Goal: Use online tool/utility: Utilize a website feature to perform a specific function

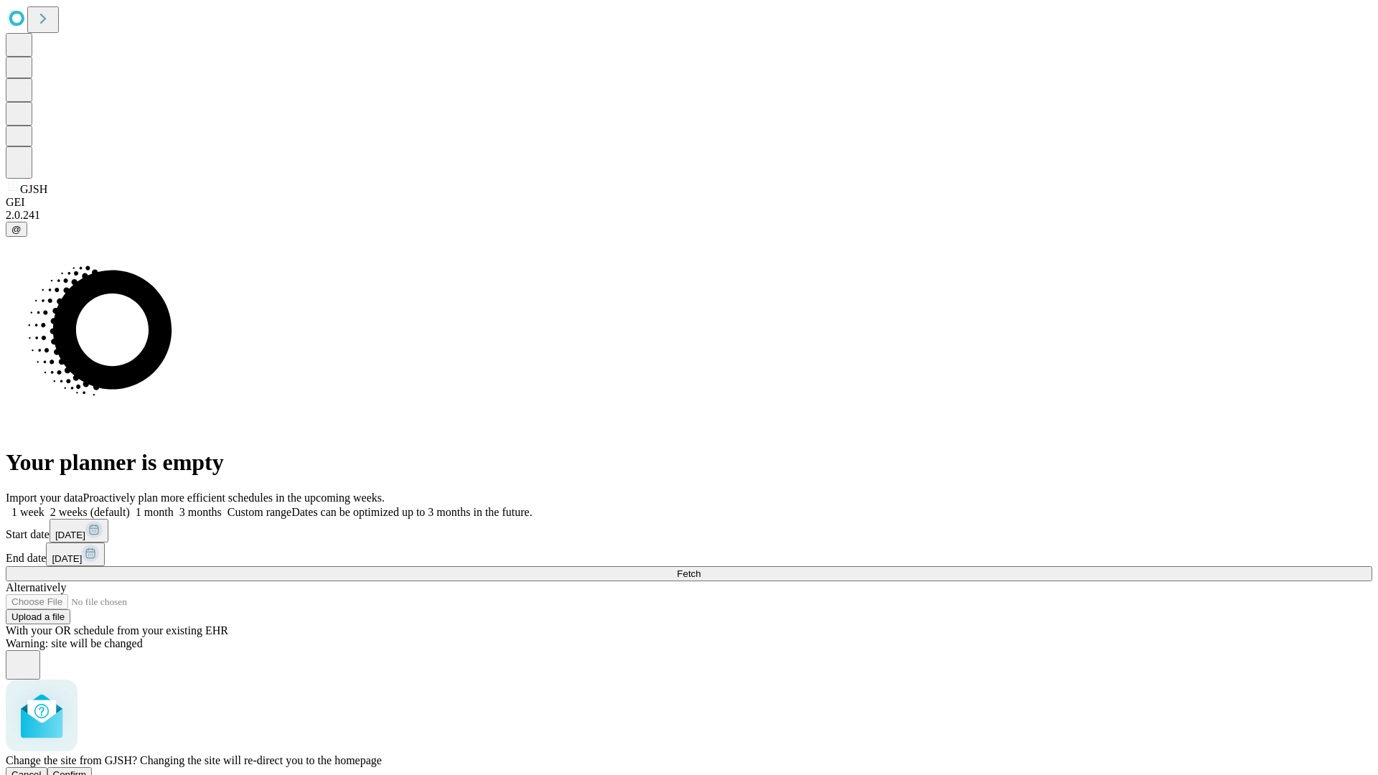
click at [87, 769] on span "Confirm" at bounding box center [70, 774] width 34 height 11
click at [130, 506] on label "2 weeks (default)" at bounding box center [87, 512] width 85 height 12
click at [701, 568] on span "Fetch" at bounding box center [689, 573] width 24 height 11
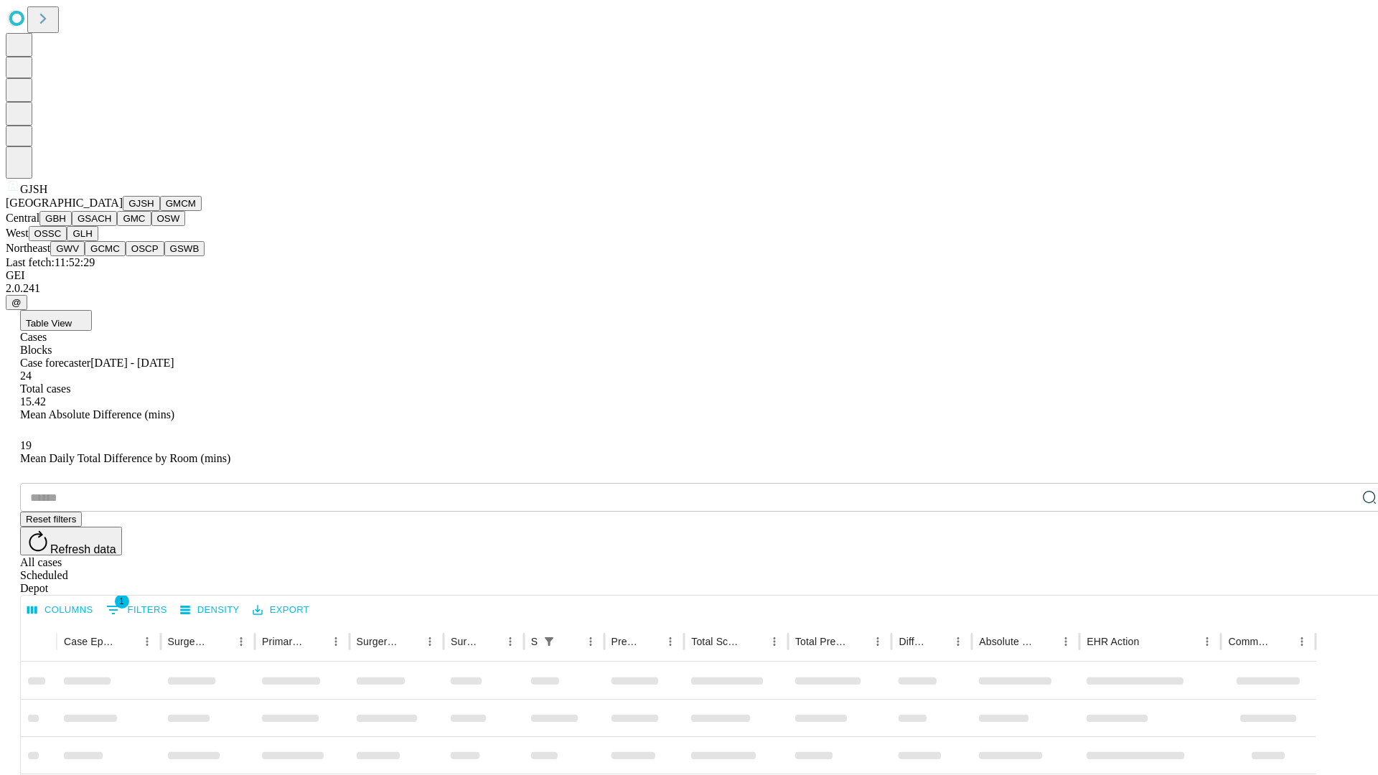
click at [160, 211] on button "GMCM" at bounding box center [181, 203] width 42 height 15
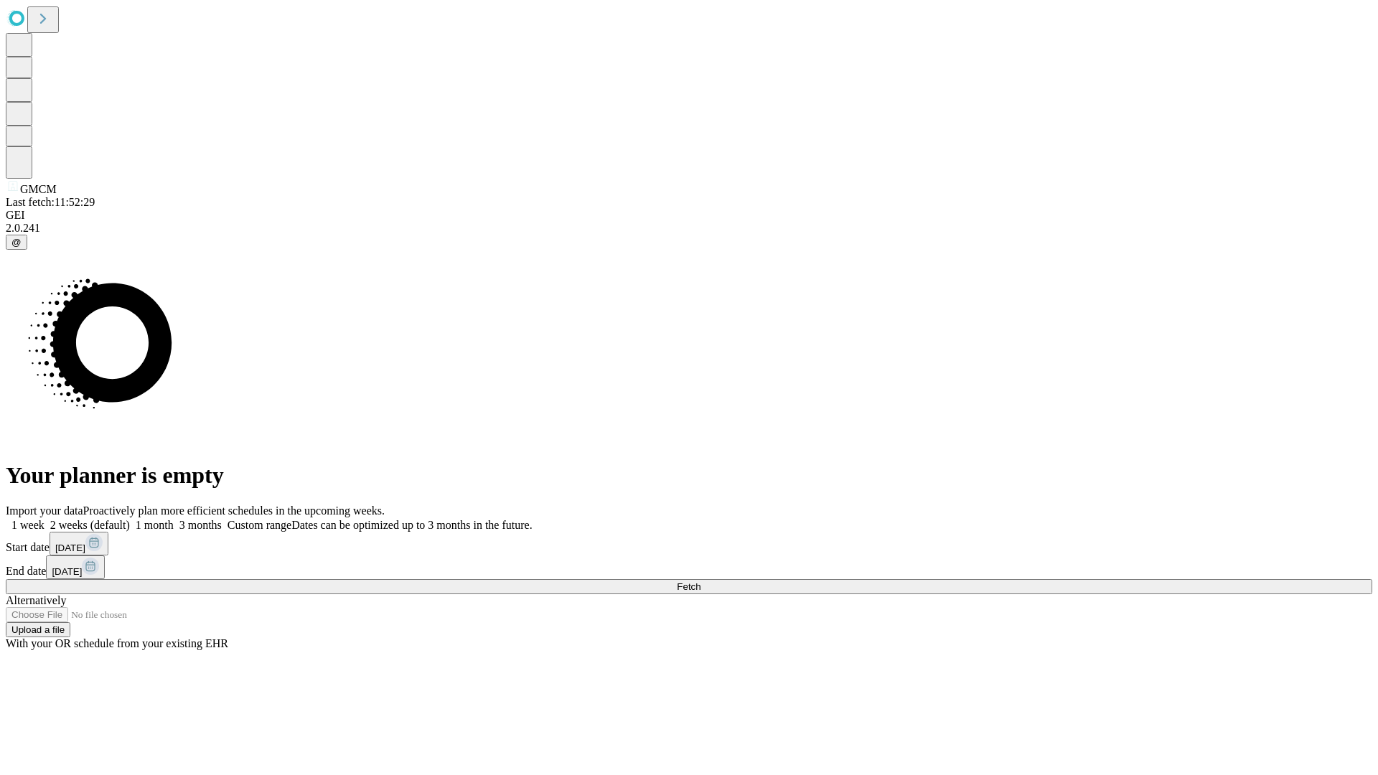
click at [130, 519] on label "2 weeks (default)" at bounding box center [87, 525] width 85 height 12
click at [701, 581] on span "Fetch" at bounding box center [689, 586] width 24 height 11
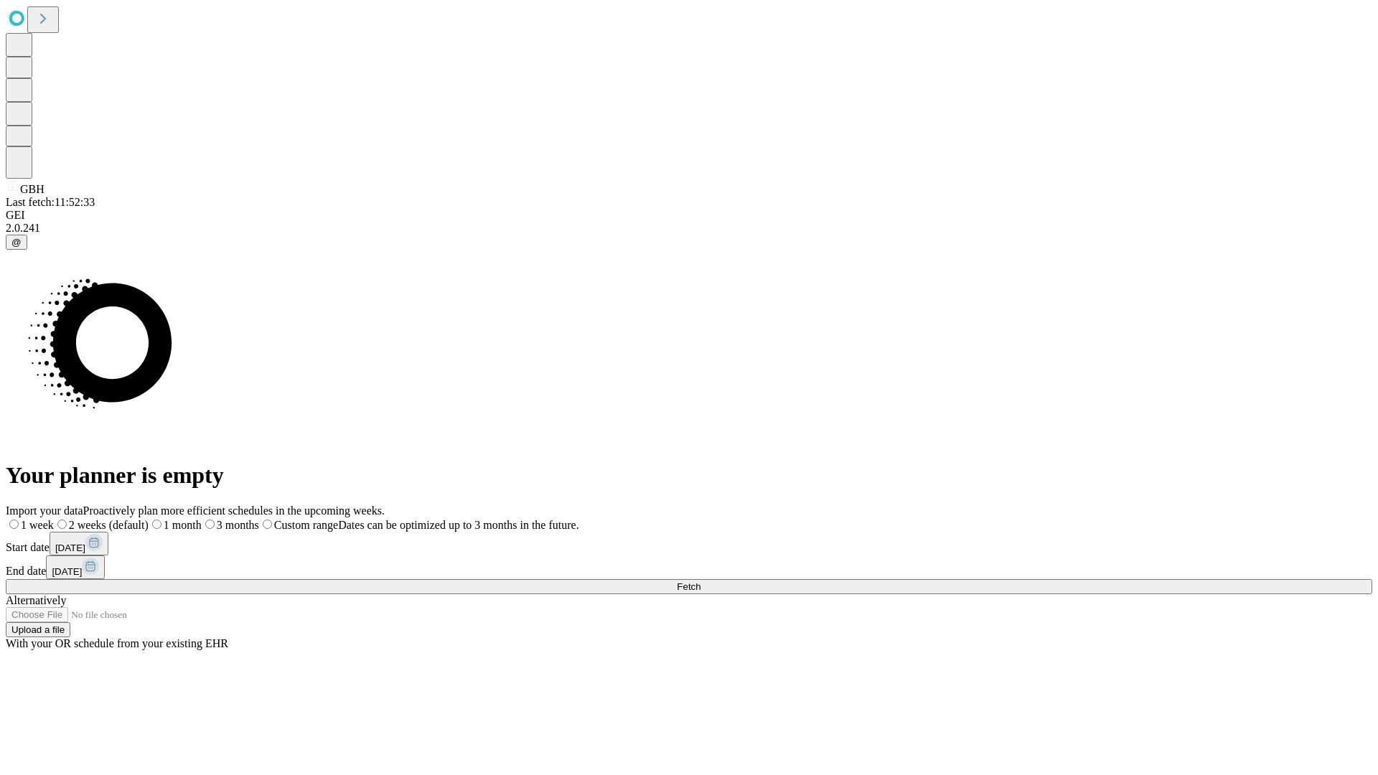
click at [701, 581] on span "Fetch" at bounding box center [689, 586] width 24 height 11
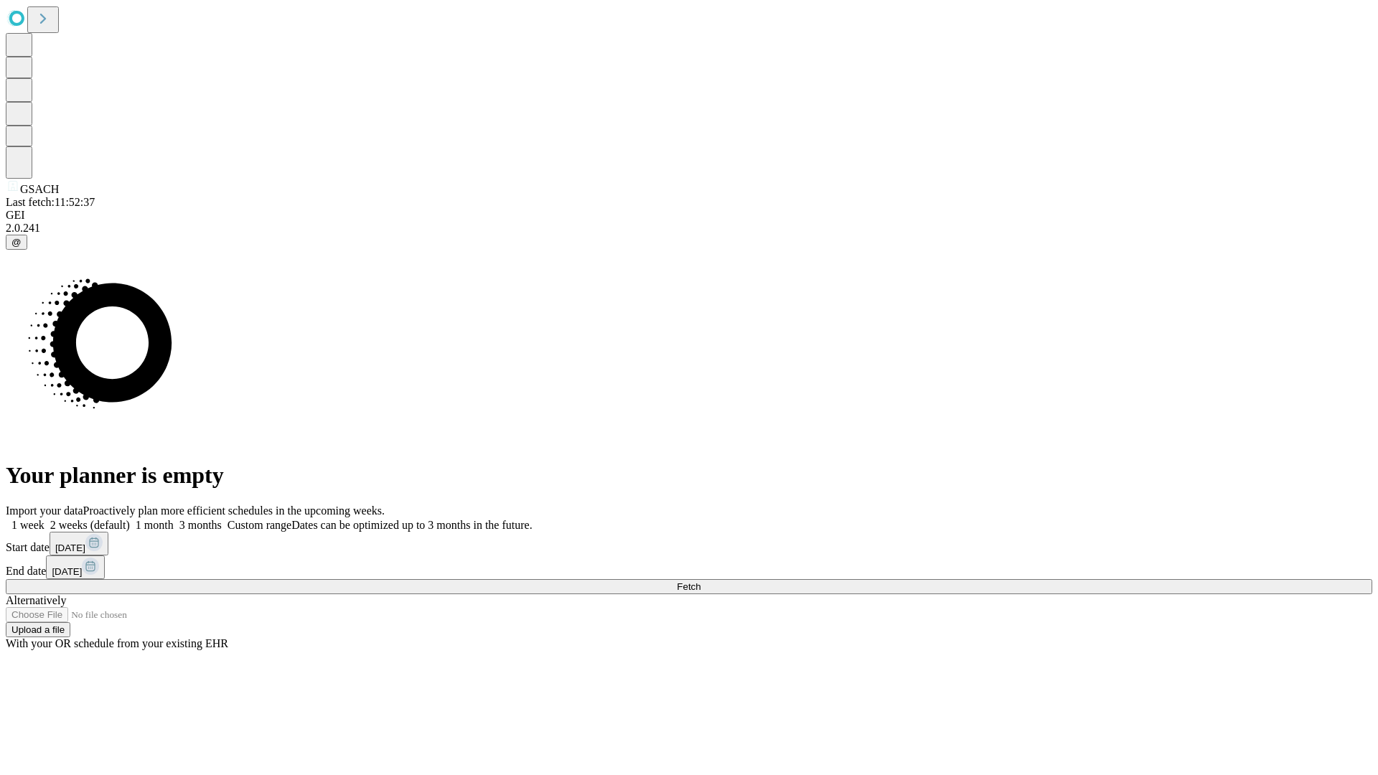
click at [130, 519] on label "2 weeks (default)" at bounding box center [87, 525] width 85 height 12
click at [701, 581] on span "Fetch" at bounding box center [689, 586] width 24 height 11
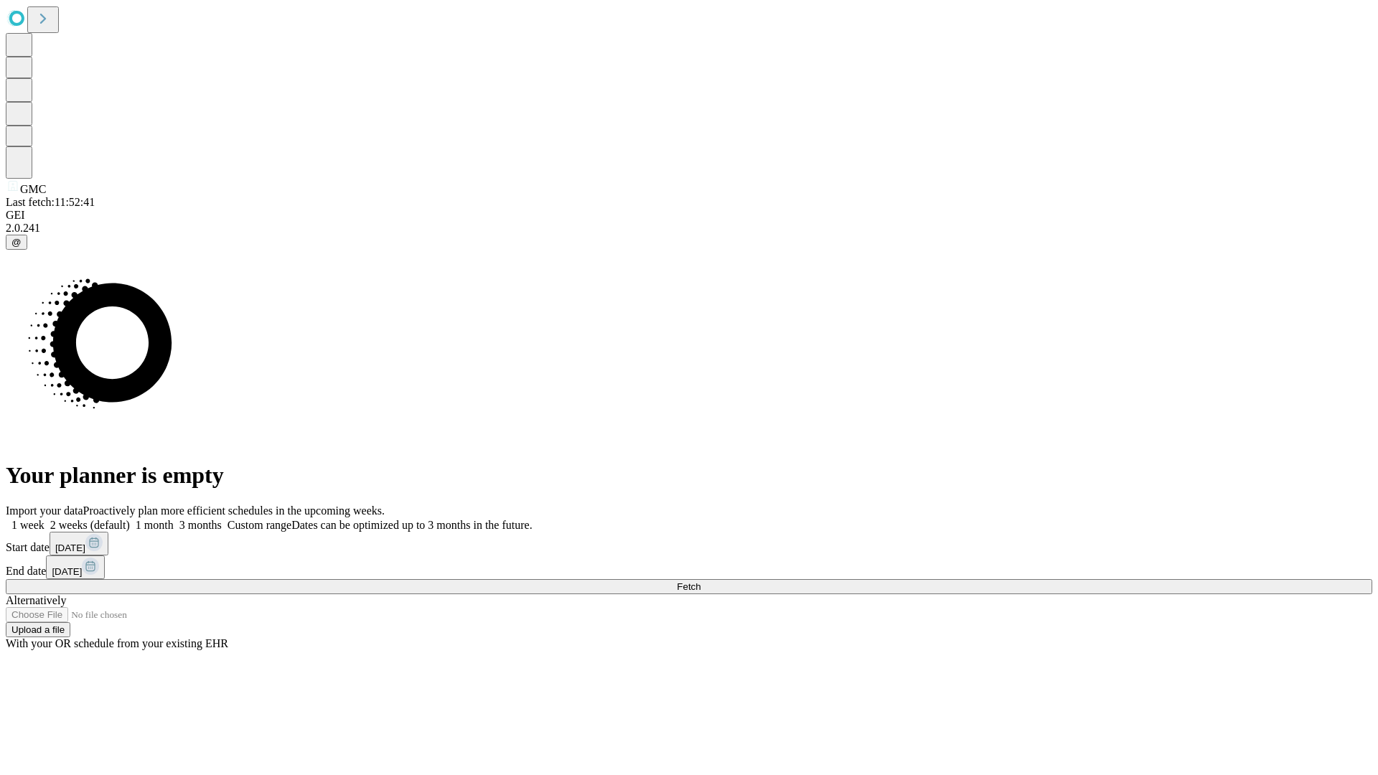
click at [130, 519] on label "2 weeks (default)" at bounding box center [87, 525] width 85 height 12
click at [701, 581] on span "Fetch" at bounding box center [689, 586] width 24 height 11
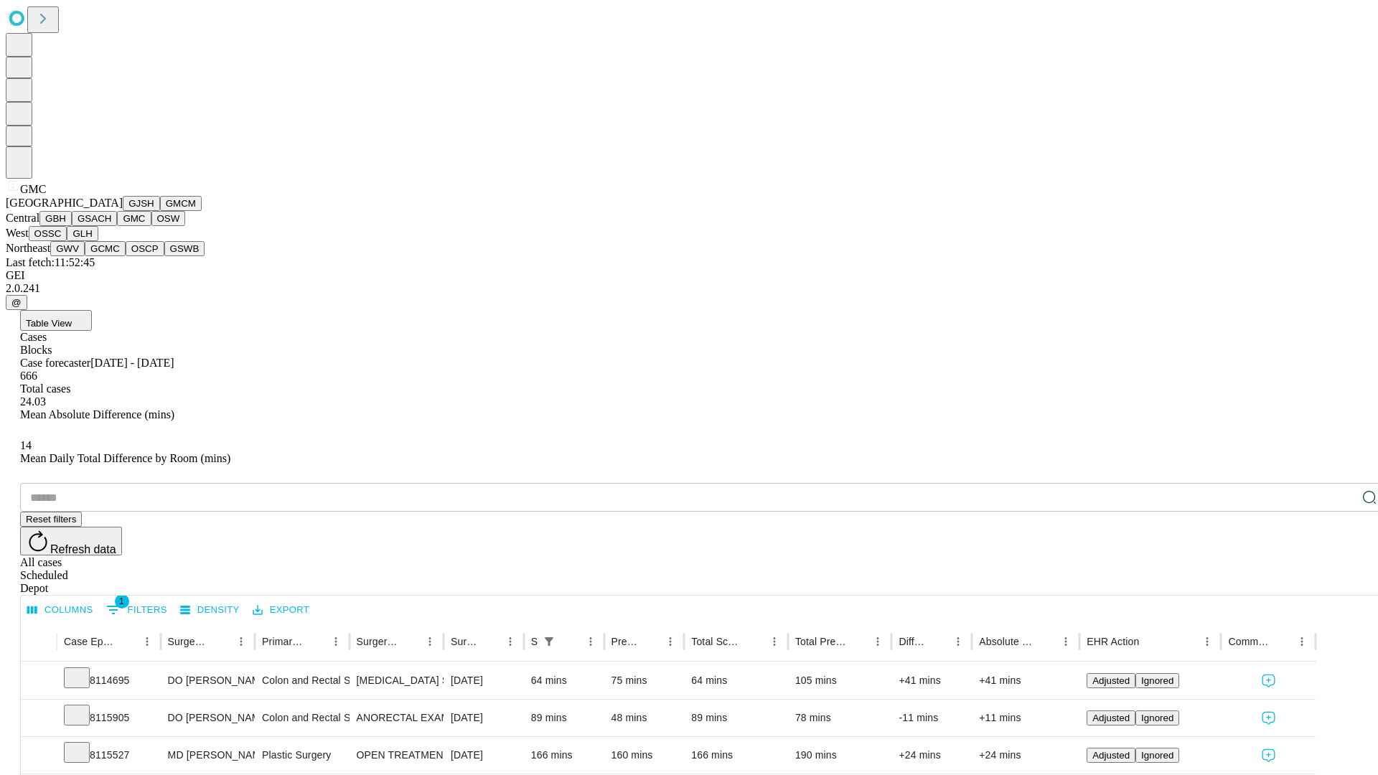
click at [151, 226] on button "OSW" at bounding box center [168, 218] width 34 height 15
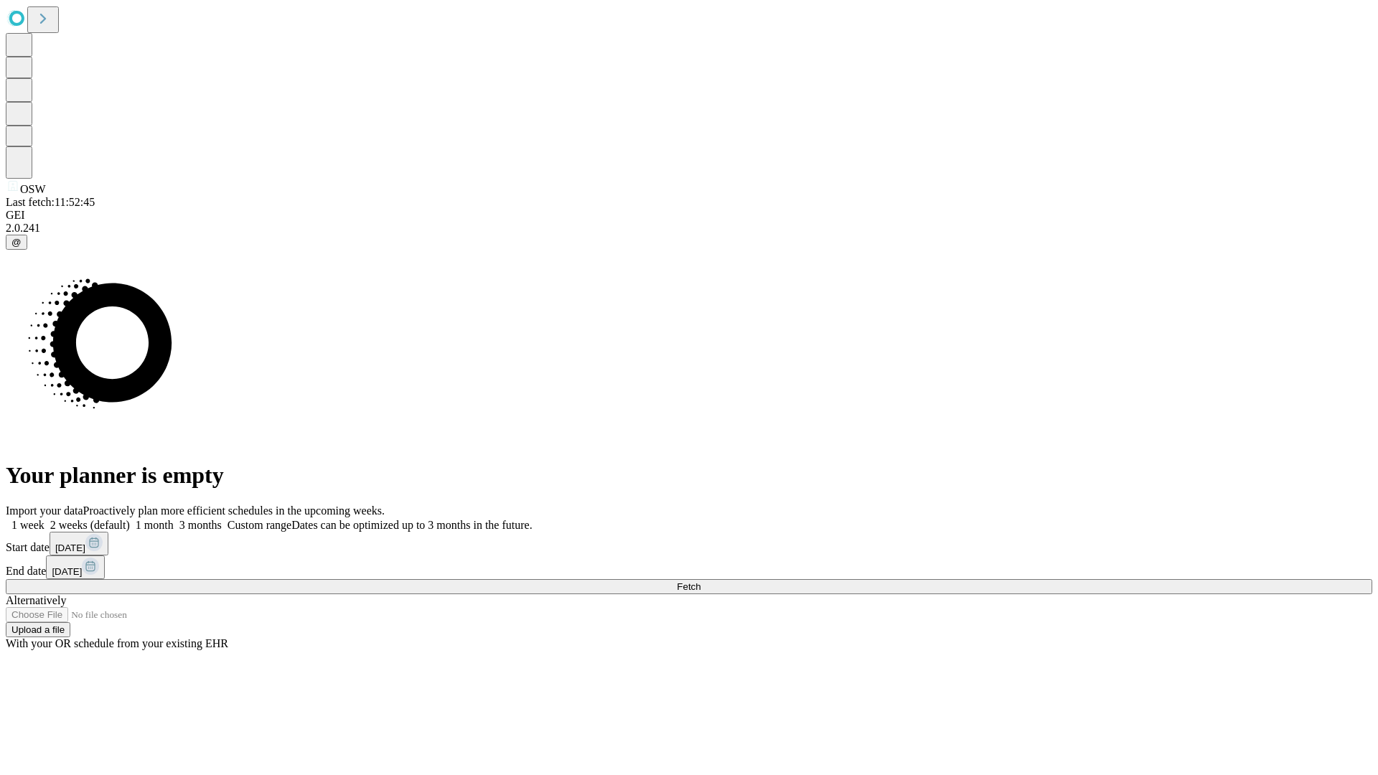
click at [701, 581] on span "Fetch" at bounding box center [689, 586] width 24 height 11
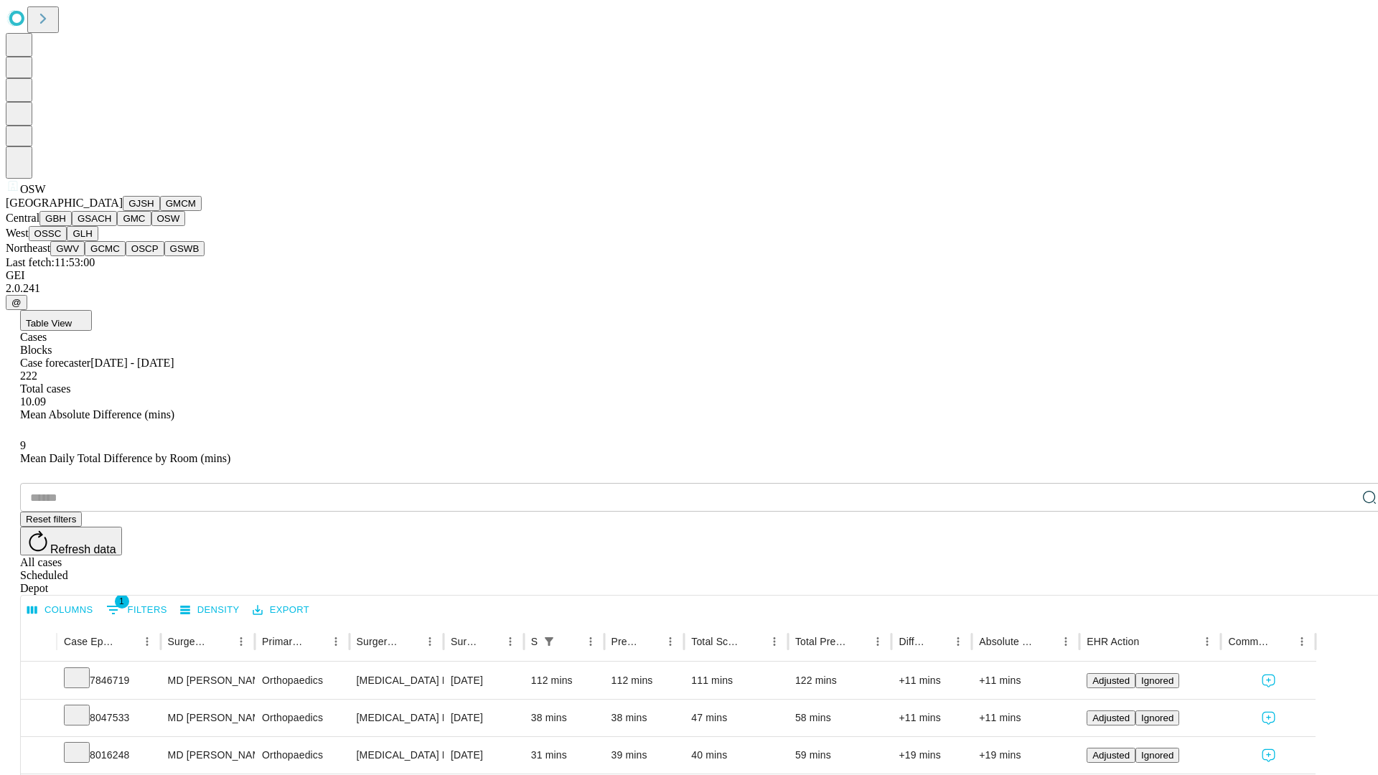
click at [67, 241] on button "OSSC" at bounding box center [48, 233] width 39 height 15
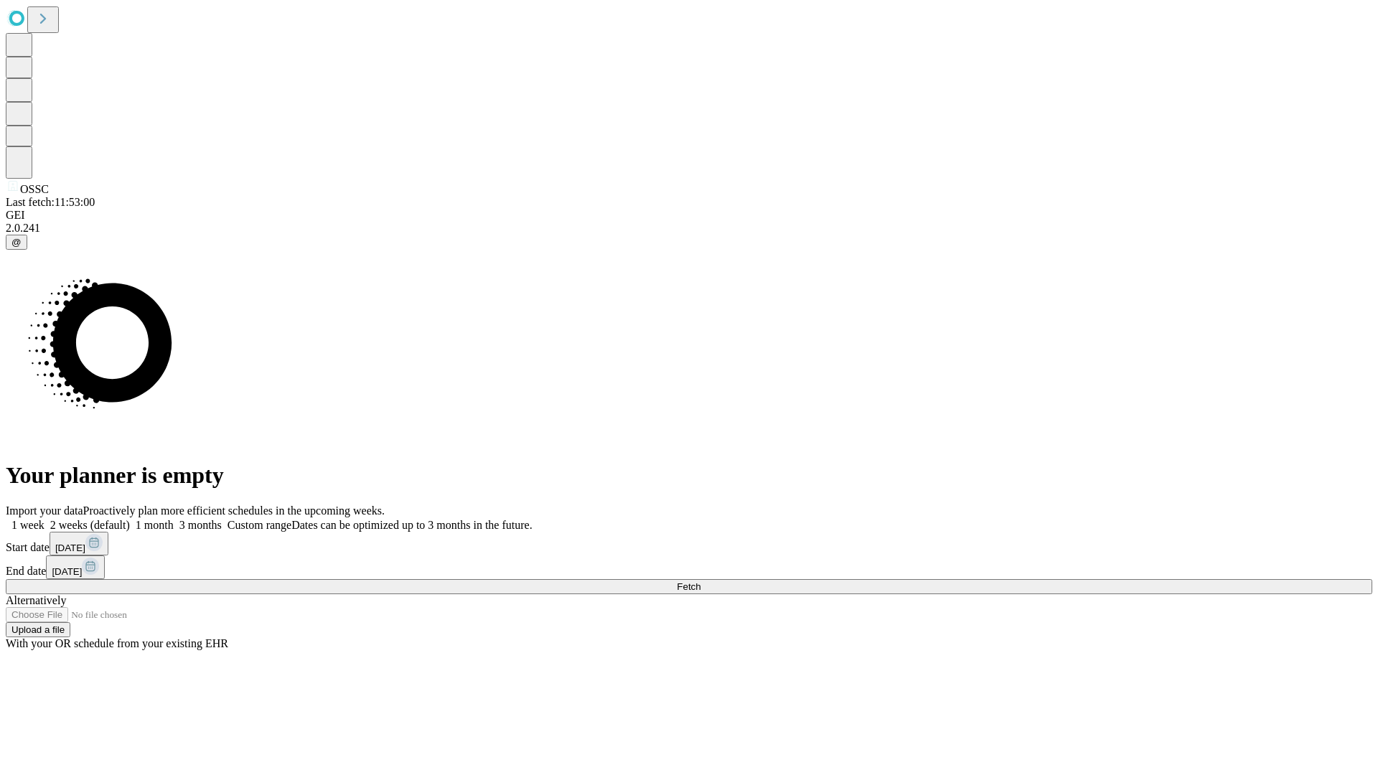
click at [130, 519] on label "2 weeks (default)" at bounding box center [87, 525] width 85 height 12
click at [701, 581] on span "Fetch" at bounding box center [689, 586] width 24 height 11
click at [130, 519] on label "2 weeks (default)" at bounding box center [87, 525] width 85 height 12
click at [701, 581] on span "Fetch" at bounding box center [689, 586] width 24 height 11
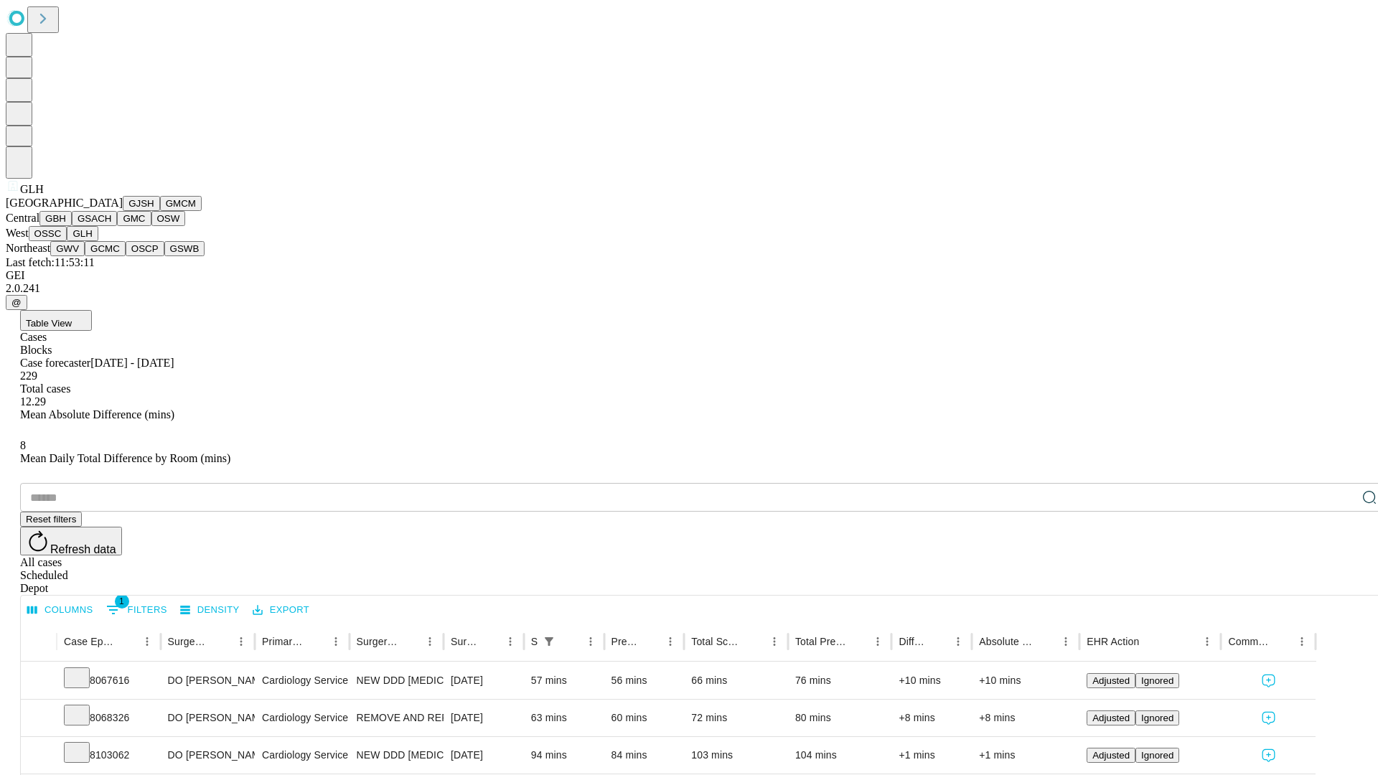
click at [85, 256] on button "GWV" at bounding box center [67, 248] width 34 height 15
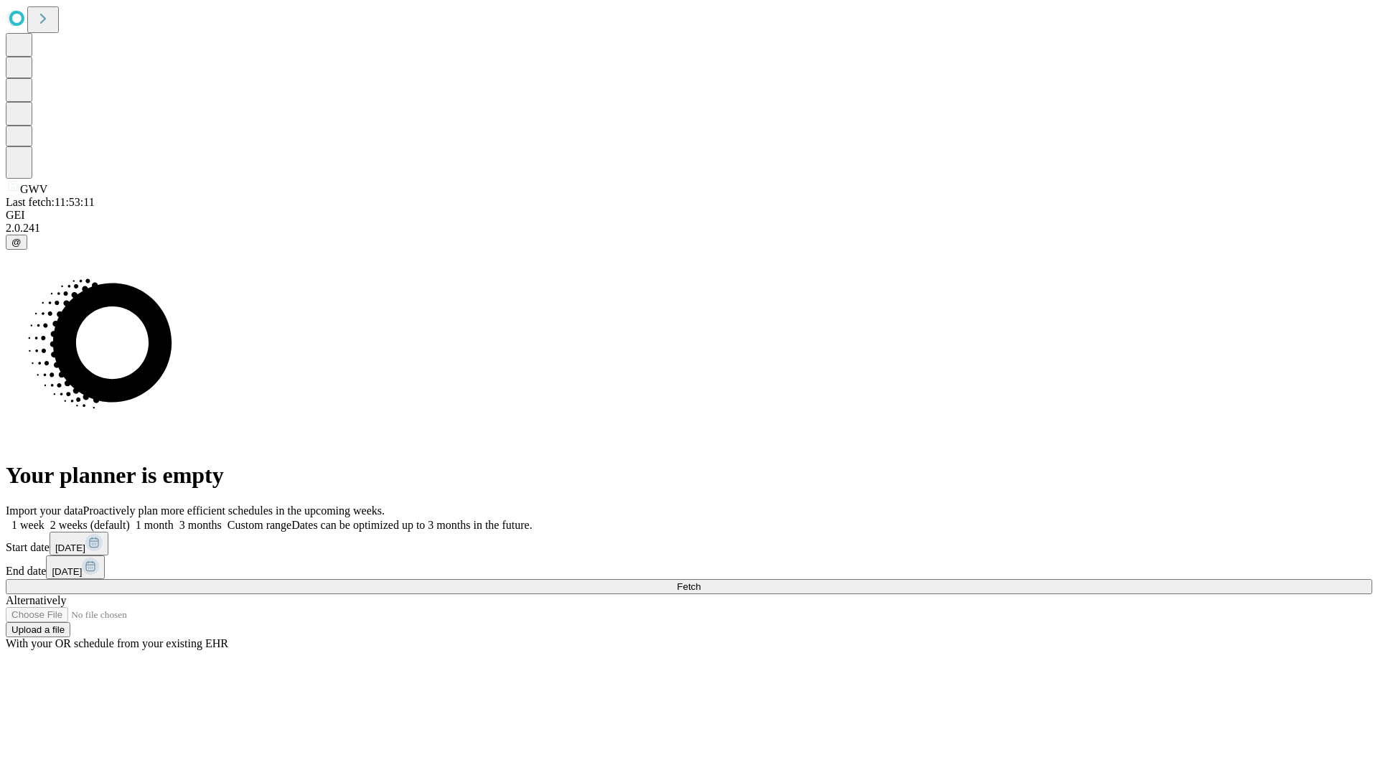
click at [130, 519] on label "2 weeks (default)" at bounding box center [87, 525] width 85 height 12
click at [701, 581] on span "Fetch" at bounding box center [689, 586] width 24 height 11
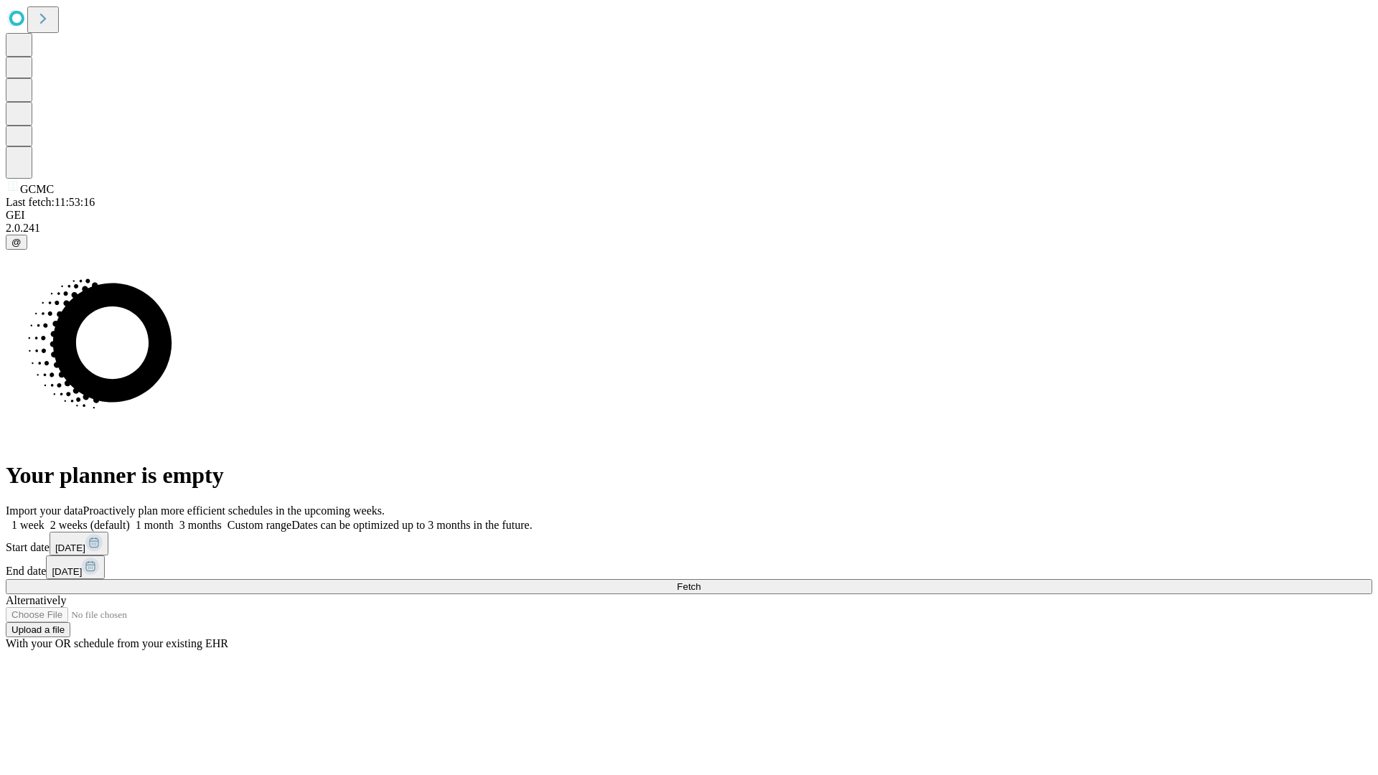
click at [701, 581] on span "Fetch" at bounding box center [689, 586] width 24 height 11
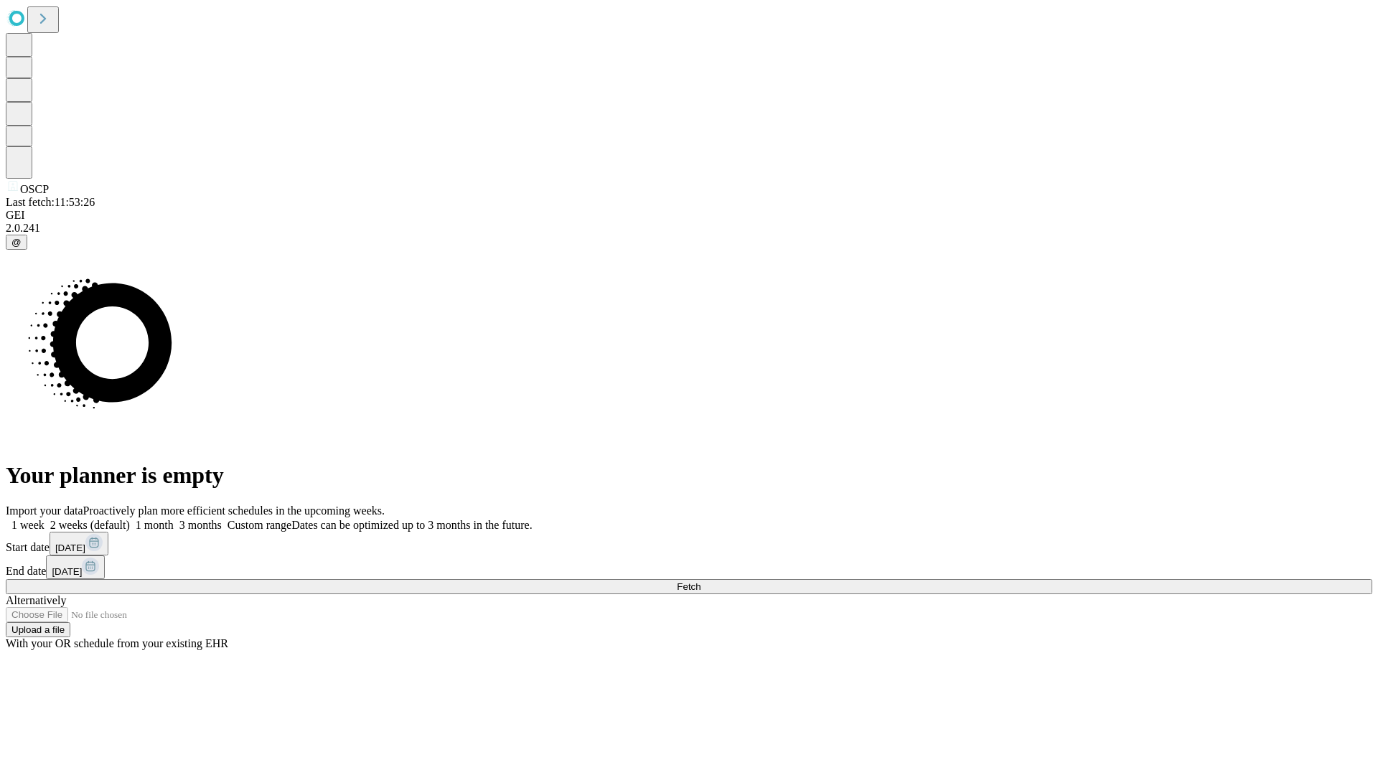
click at [130, 519] on label "2 weeks (default)" at bounding box center [87, 525] width 85 height 12
click at [701, 581] on span "Fetch" at bounding box center [689, 586] width 24 height 11
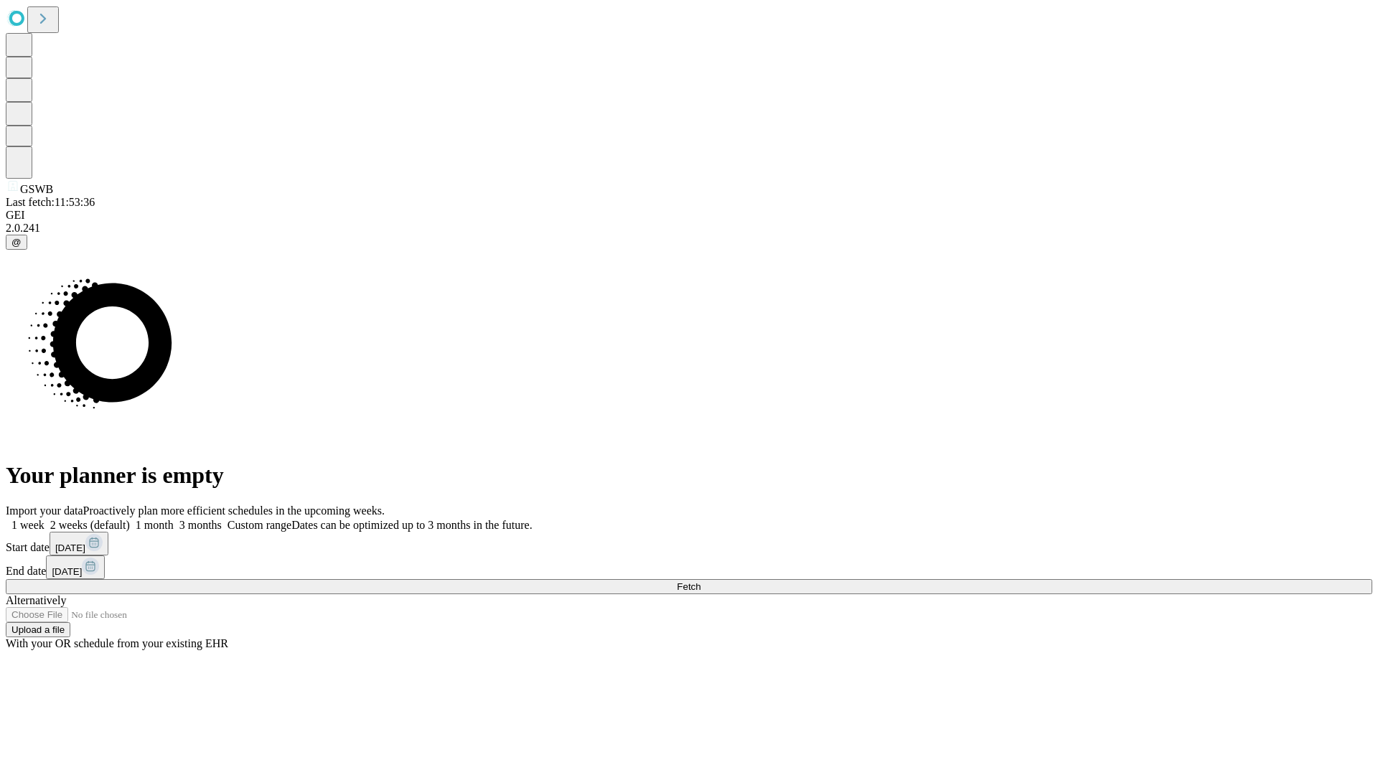
click at [130, 519] on label "2 weeks (default)" at bounding box center [87, 525] width 85 height 12
click at [701, 581] on span "Fetch" at bounding box center [689, 586] width 24 height 11
